Goal: Task Accomplishment & Management: Complete application form

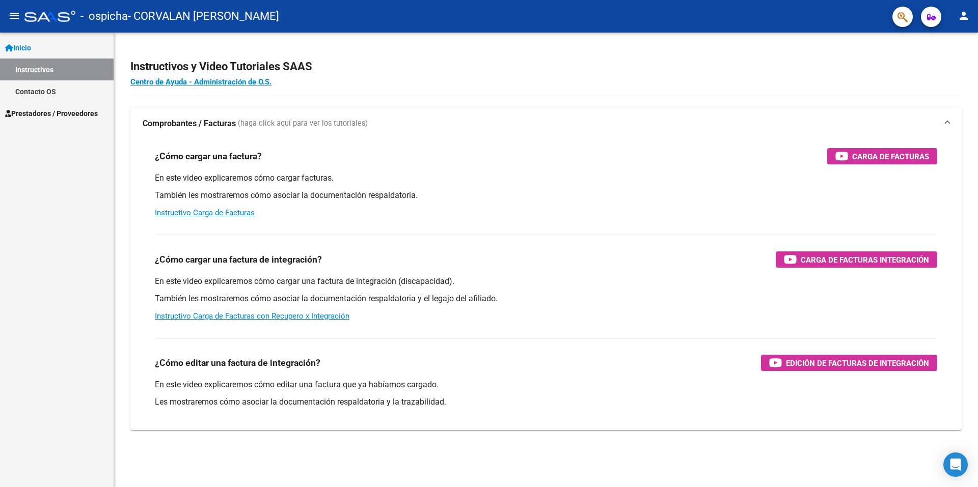
click at [947, 123] on span at bounding box center [947, 123] width 4 height 11
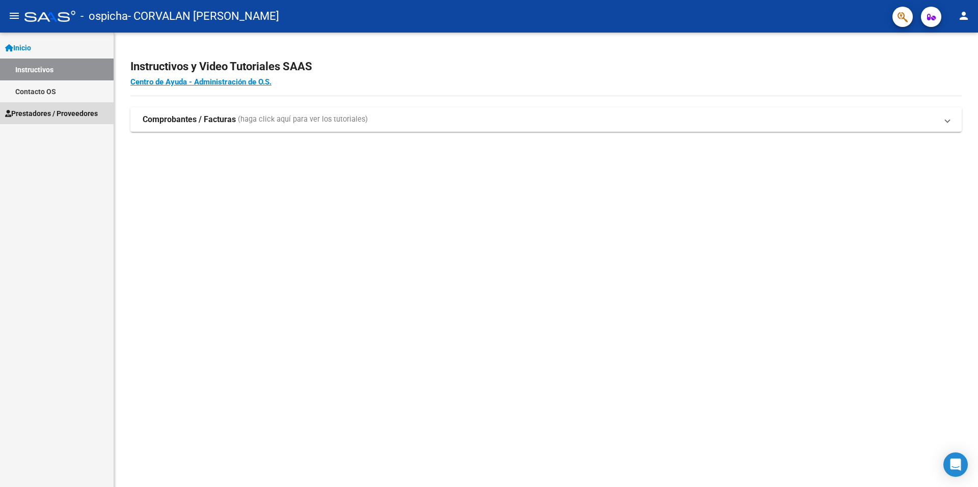
click at [36, 112] on span "Prestadores / Proveedores" at bounding box center [51, 113] width 93 height 11
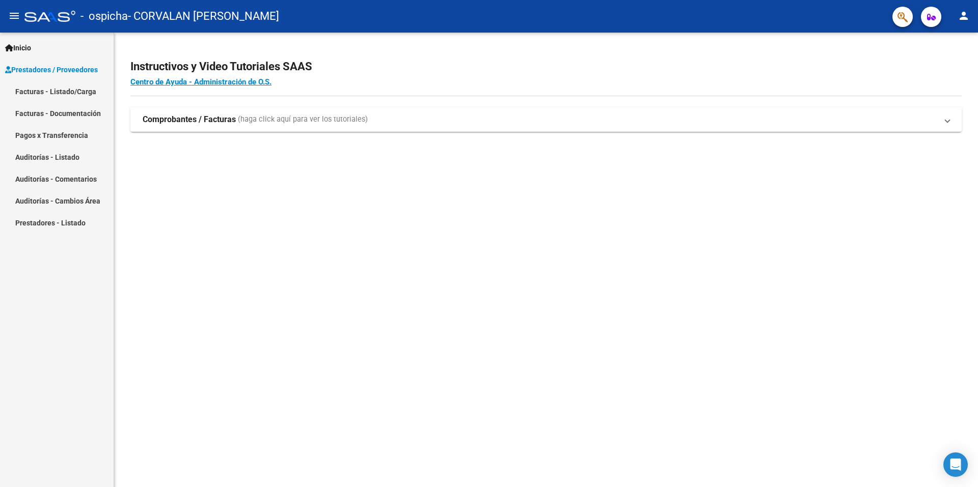
click at [34, 87] on link "Facturas - Listado/Carga" at bounding box center [57, 91] width 114 height 22
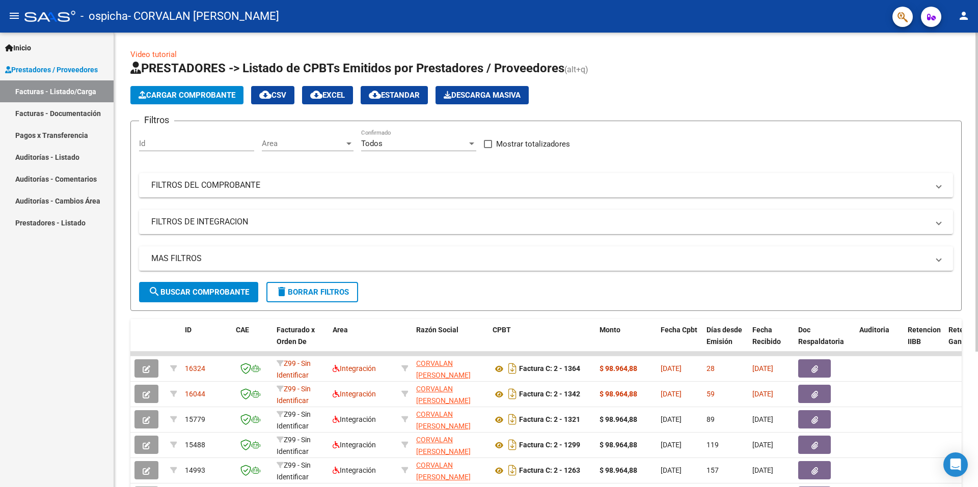
click at [176, 95] on span "Cargar Comprobante" at bounding box center [187, 95] width 97 height 9
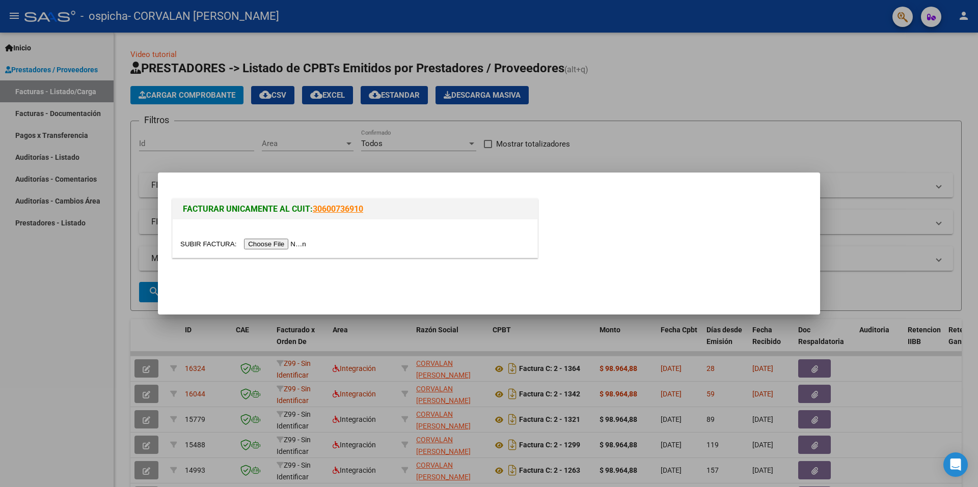
click at [281, 243] on input "file" at bounding box center [244, 244] width 129 height 11
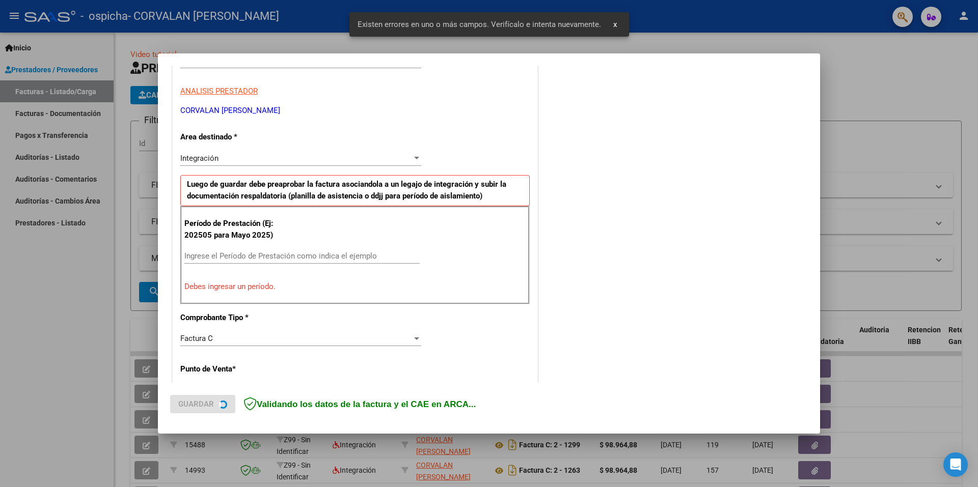
scroll to position [177, 0]
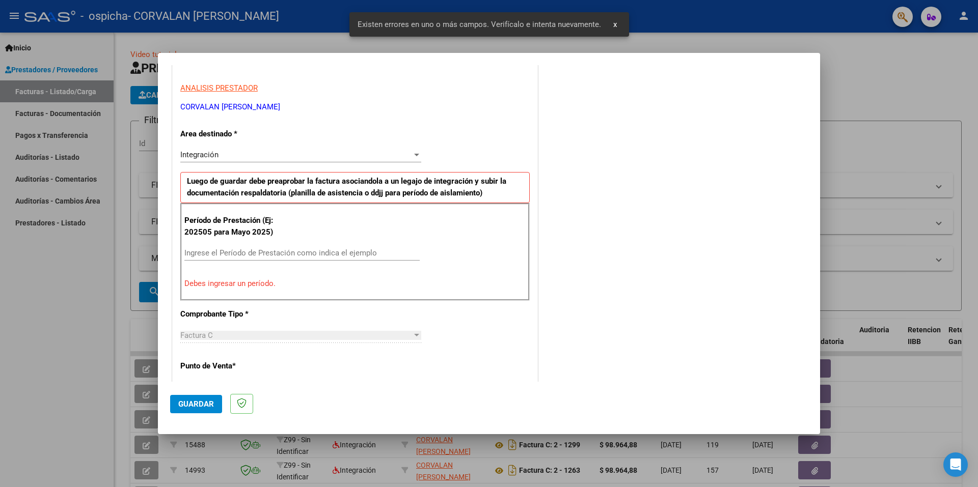
click at [229, 245] on div "Período de Prestación (Ej: 202505 para [DATE]) Ingrese el Período de Prestación…" at bounding box center [354, 252] width 349 height 98
click at [235, 254] on input "Ingrese el Período de Prestación como indica el ejemplo" at bounding box center [301, 252] width 235 height 9
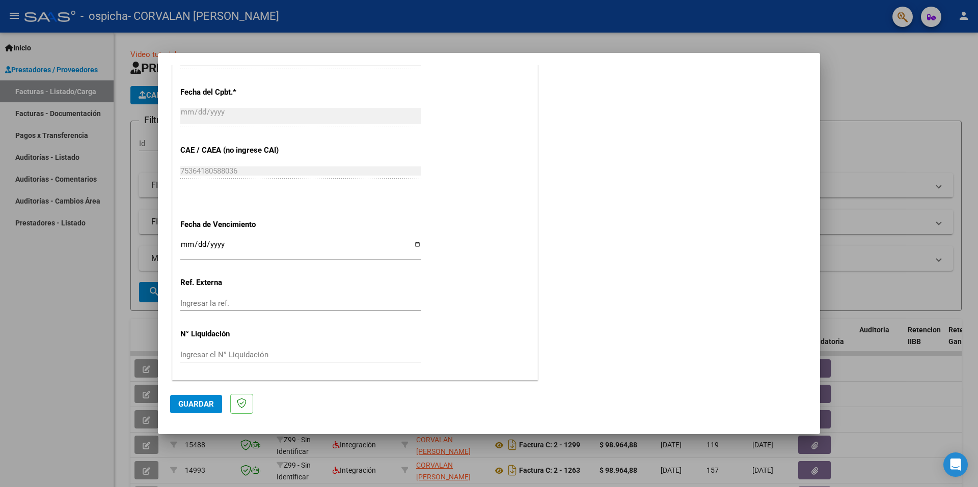
scroll to position [579, 0]
type input "202508"
click at [414, 245] on input "Ingresar la fecha" at bounding box center [300, 248] width 241 height 16
type input "[DATE]"
click at [195, 401] on span "Guardar" at bounding box center [196, 404] width 36 height 9
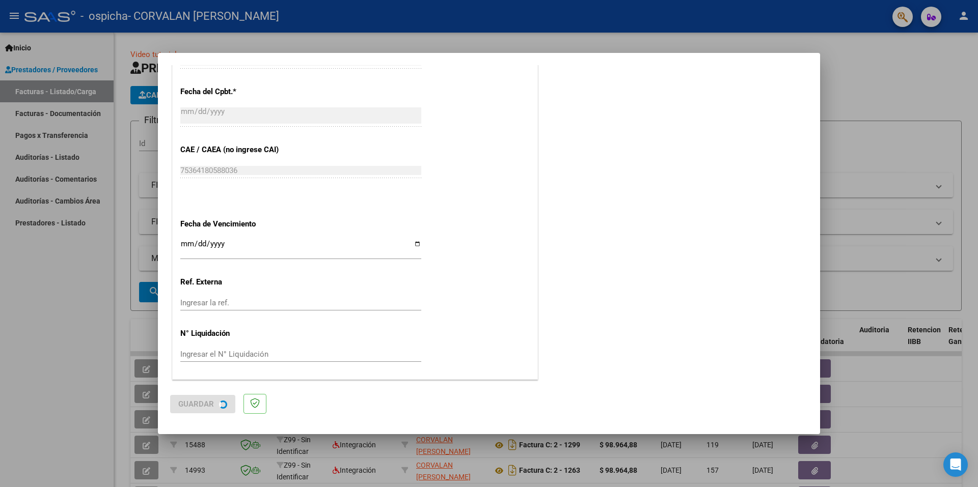
scroll to position [0, 0]
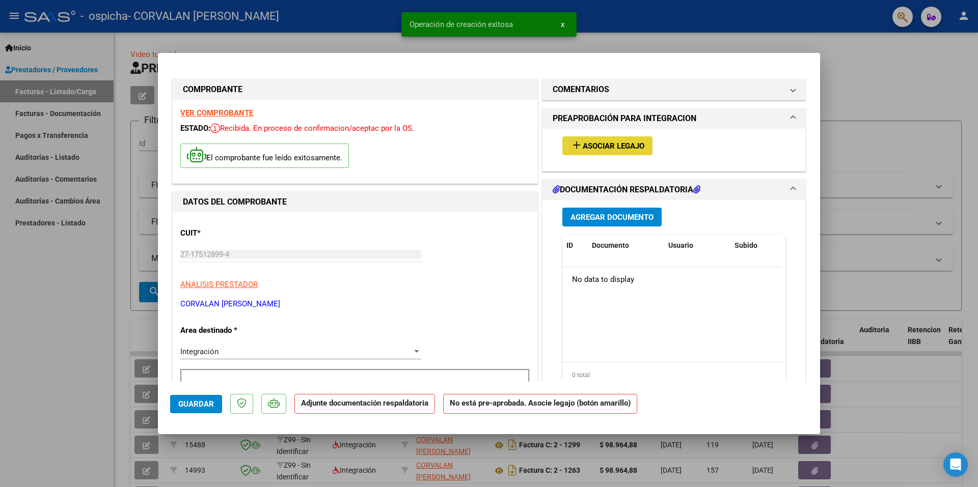
click at [605, 145] on span "Asociar Legajo" at bounding box center [614, 146] width 62 height 9
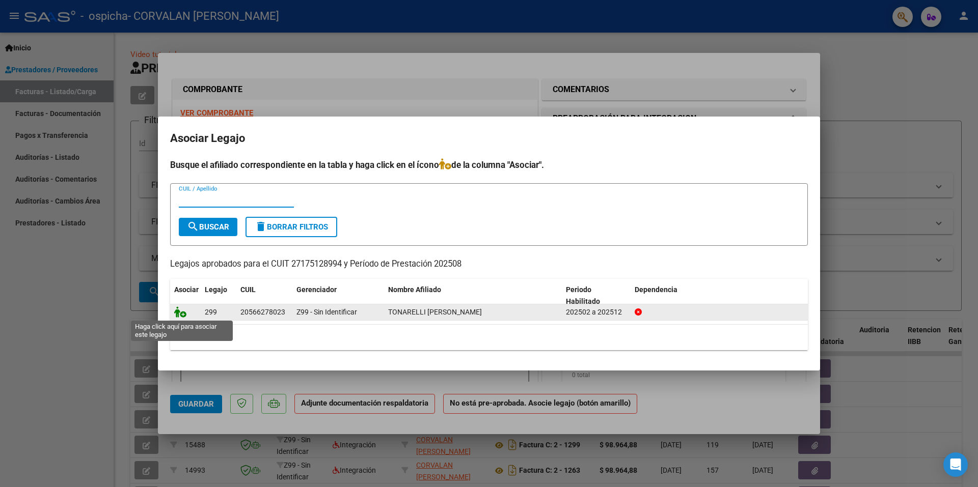
click at [183, 313] on icon at bounding box center [180, 312] width 12 height 11
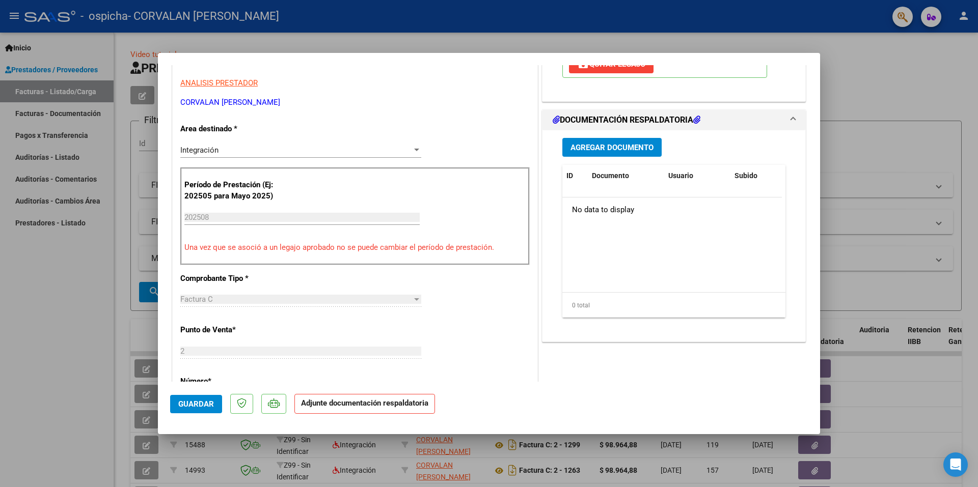
scroll to position [204, 0]
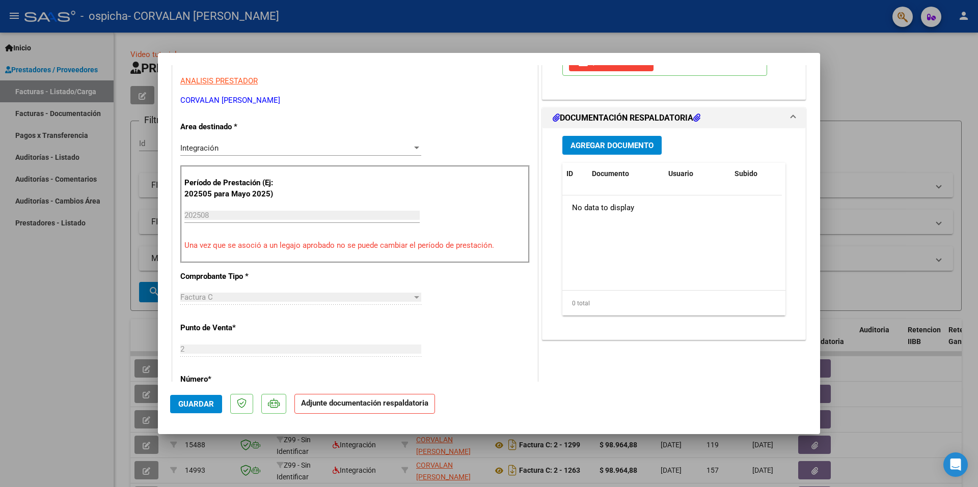
click at [606, 142] on span "Agregar Documento" at bounding box center [611, 145] width 83 height 9
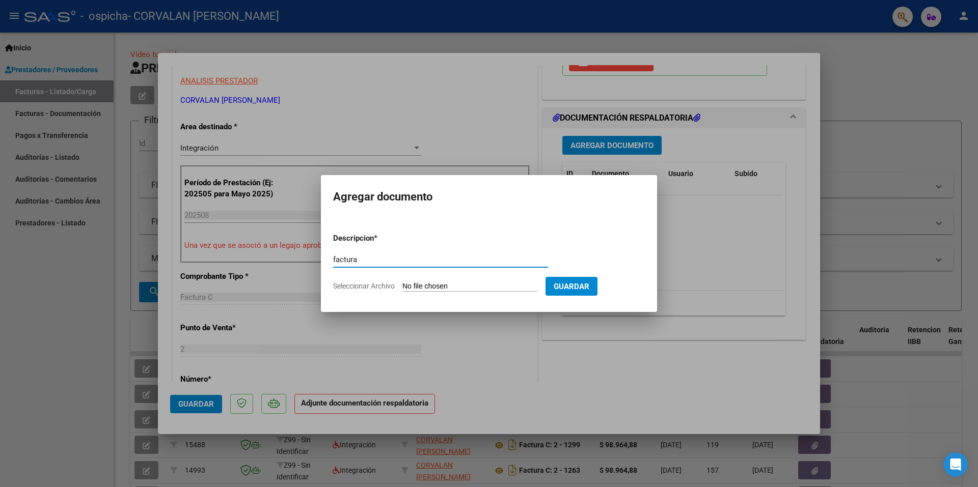
type input "factura"
click at [500, 289] on input "Seleccionar Archivo" at bounding box center [469, 287] width 135 height 10
type input "C:\fakepath\27175128994_011_00002_00001383.pdf"
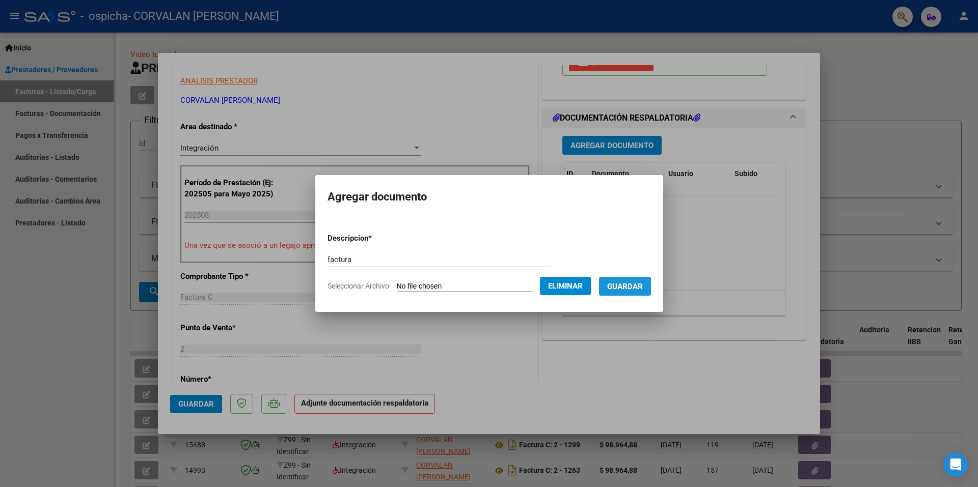
click at [641, 288] on span "Guardar" at bounding box center [625, 286] width 36 height 9
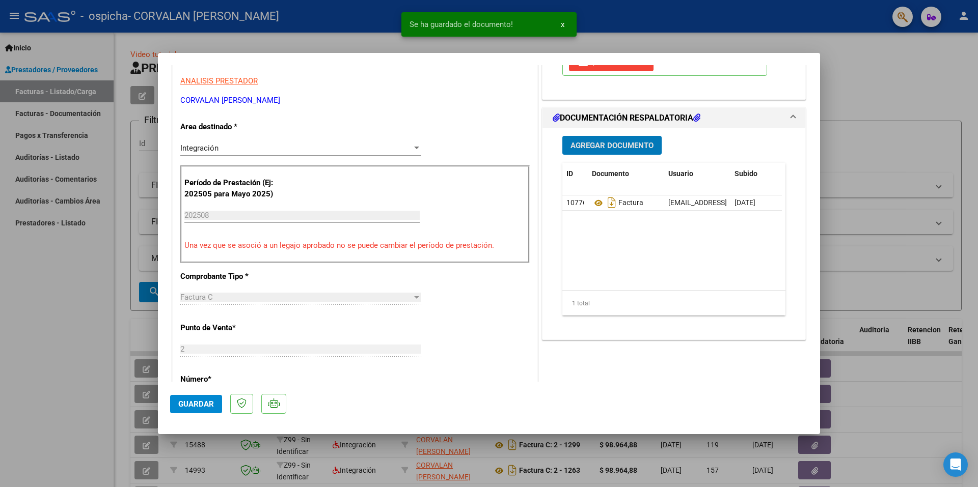
click at [582, 144] on span "Agregar Documento" at bounding box center [611, 145] width 83 height 9
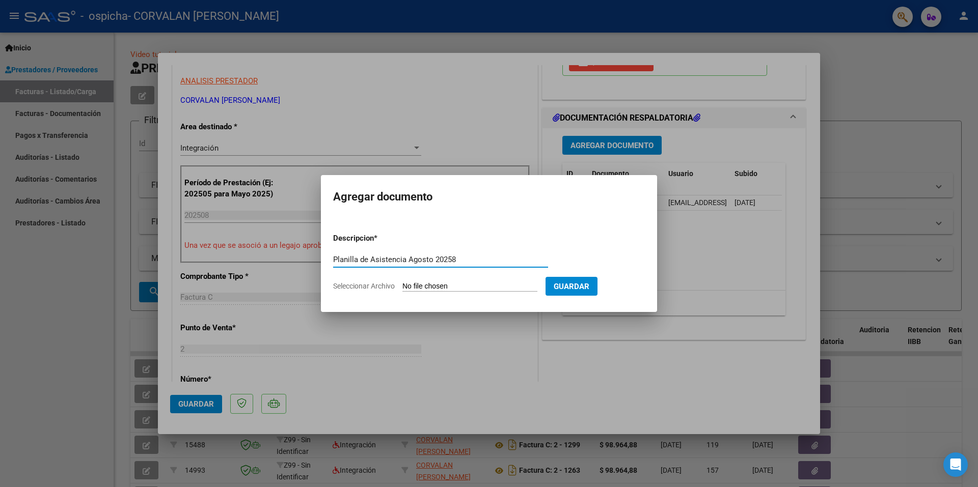
click at [455, 283] on input "Seleccionar Archivo" at bounding box center [469, 287] width 135 height 10
click at [460, 257] on input "Planilla de Asistencia Agosto 20258" at bounding box center [440, 259] width 215 height 9
type input "Planilla de Asistencia Agosto 2025"
click at [478, 286] on input "Seleccionar Archivo" at bounding box center [469, 287] width 135 height 10
type input "C:\fakepath\Planilla de Asistencia [DATE].pdf"
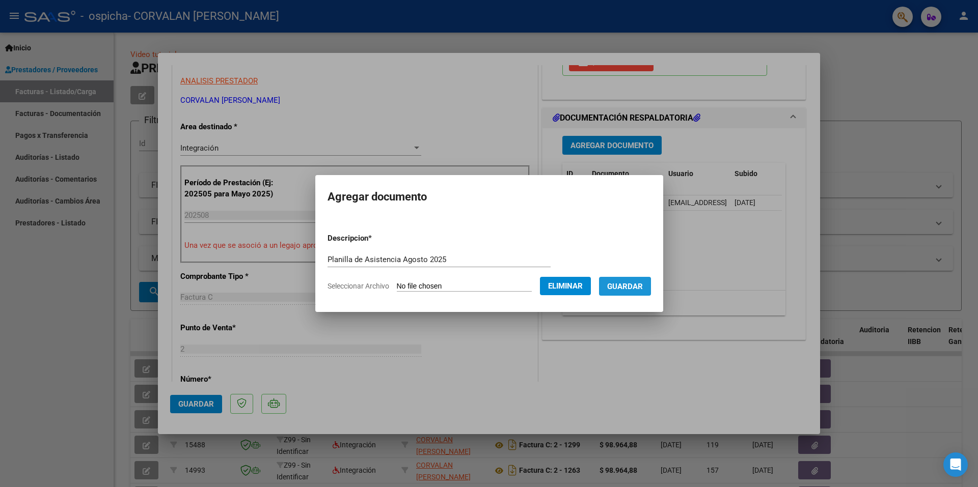
click at [629, 287] on span "Guardar" at bounding box center [625, 286] width 36 height 9
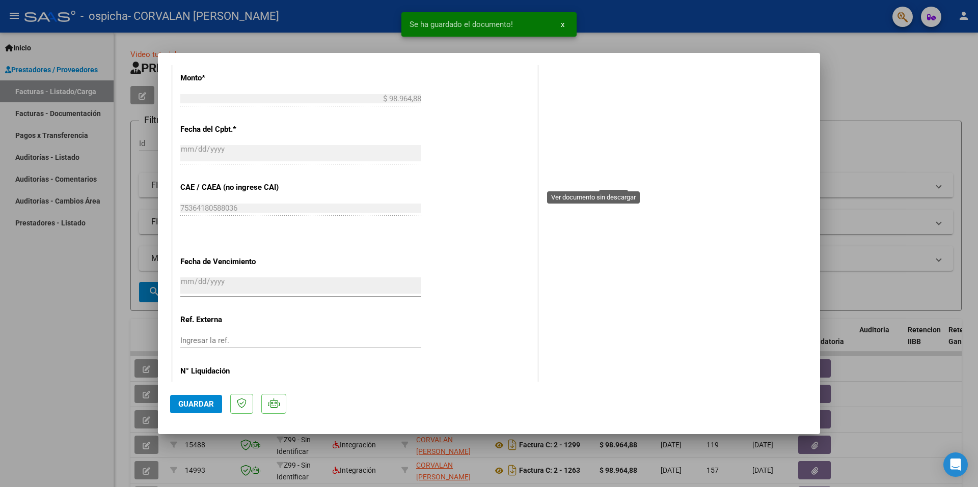
scroll to position [560, 0]
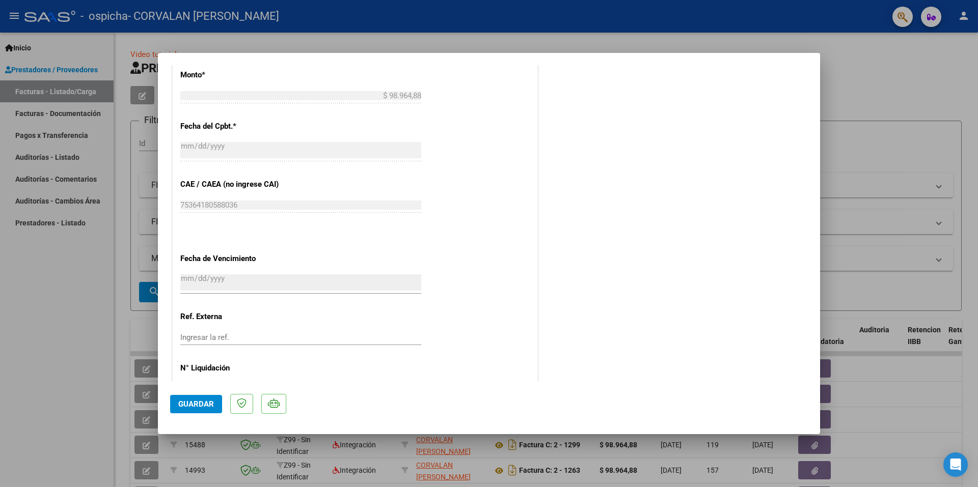
click at [200, 402] on span "Guardar" at bounding box center [196, 404] width 36 height 9
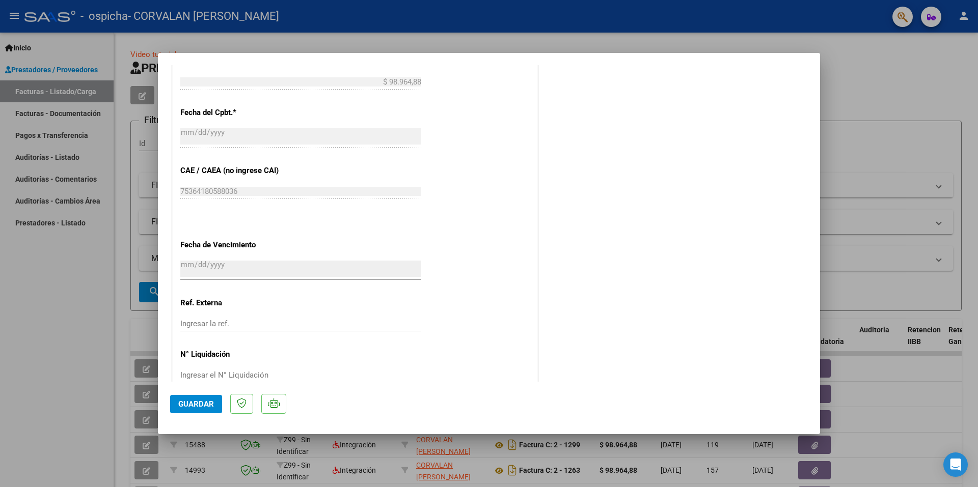
scroll to position [595, 0]
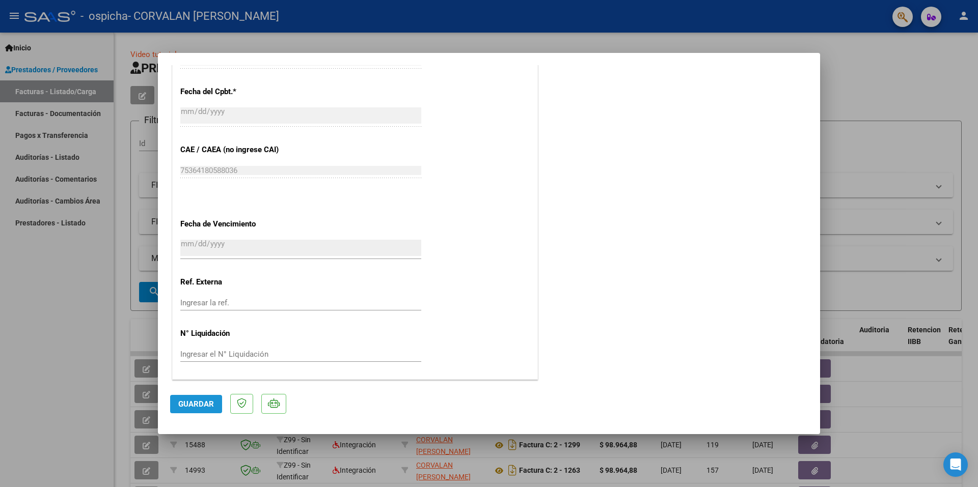
click at [202, 400] on span "Guardar" at bounding box center [196, 404] width 36 height 9
click at [562, 24] on span "x" at bounding box center [563, 24] width 4 height 9
click at [866, 136] on div at bounding box center [489, 243] width 978 height 487
type input "$ 0,00"
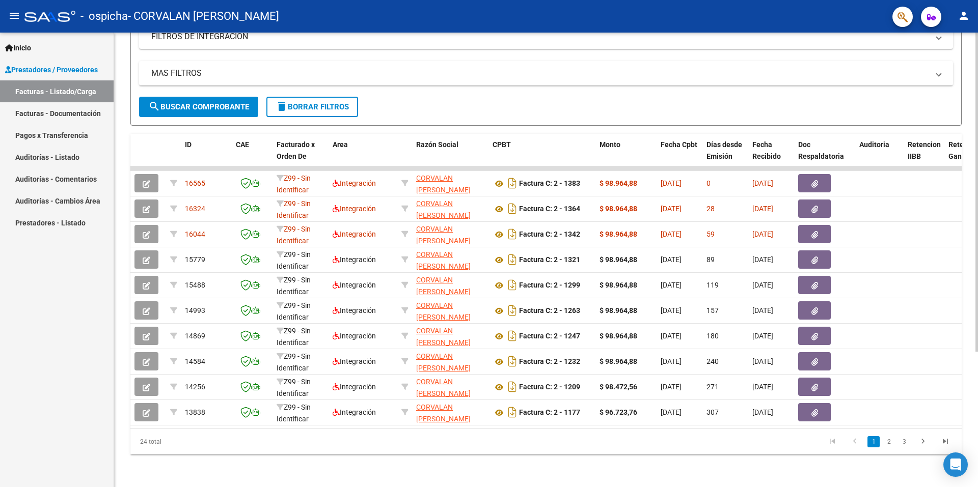
scroll to position [0, 0]
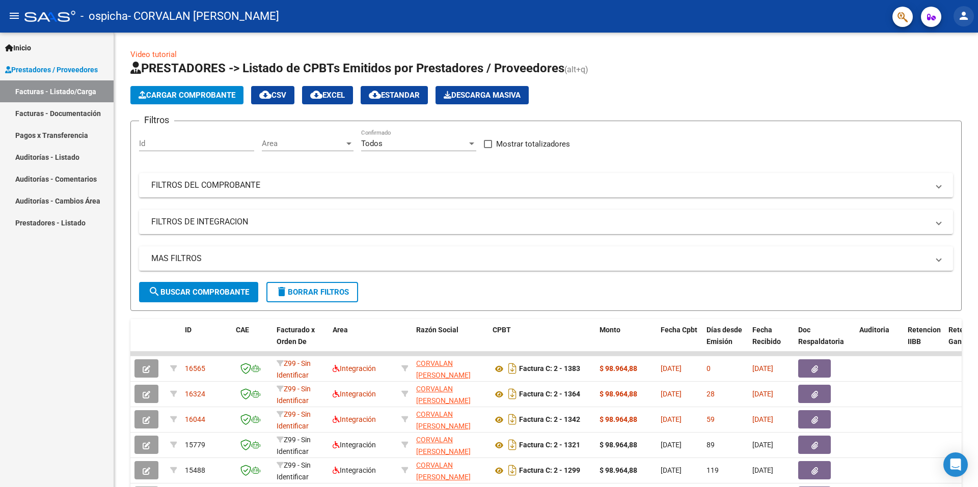
click at [961, 16] on mat-icon "person" at bounding box center [963, 16] width 12 height 12
click at [937, 67] on button "exit_to_app Salir" at bounding box center [942, 67] width 62 height 24
